Goal: Find specific page/section: Find specific page/section

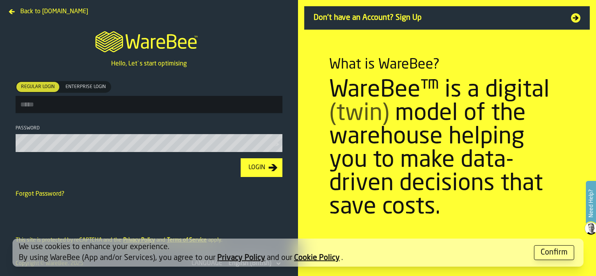
type input "**********"
click at [250, 168] on div "Login" at bounding box center [256, 168] width 23 height 9
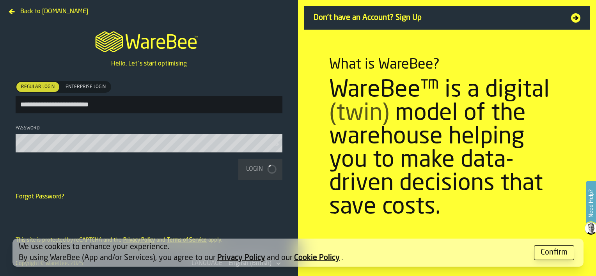
click at [556, 251] on div "Confirm" at bounding box center [554, 252] width 27 height 11
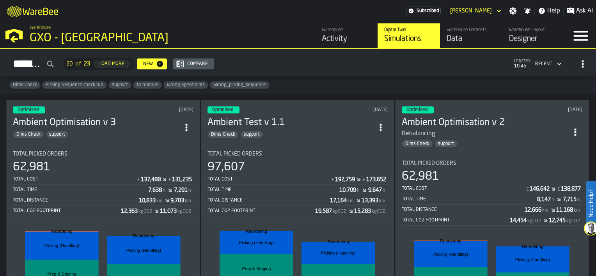
click at [340, 39] on div "Activity" at bounding box center [347, 39] width 50 height 11
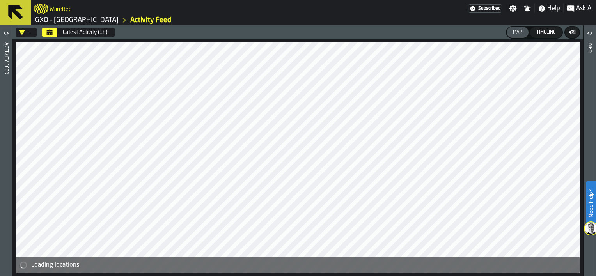
click at [76, 30] on button "Latest Activity (1h)" at bounding box center [85, 33] width 54 height 16
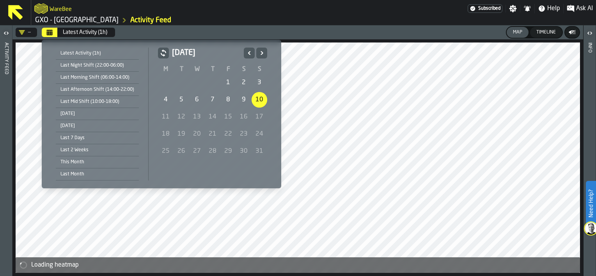
click at [244, 52] on button "Previous" at bounding box center [249, 53] width 11 height 11
click at [247, 52] on icon "Previous" at bounding box center [249, 52] width 8 height 9
click at [263, 53] on button "Next" at bounding box center [261, 53] width 11 height 11
click at [263, 53] on icon "Next" at bounding box center [262, 52] width 8 height 9
